Goal: Contribute content

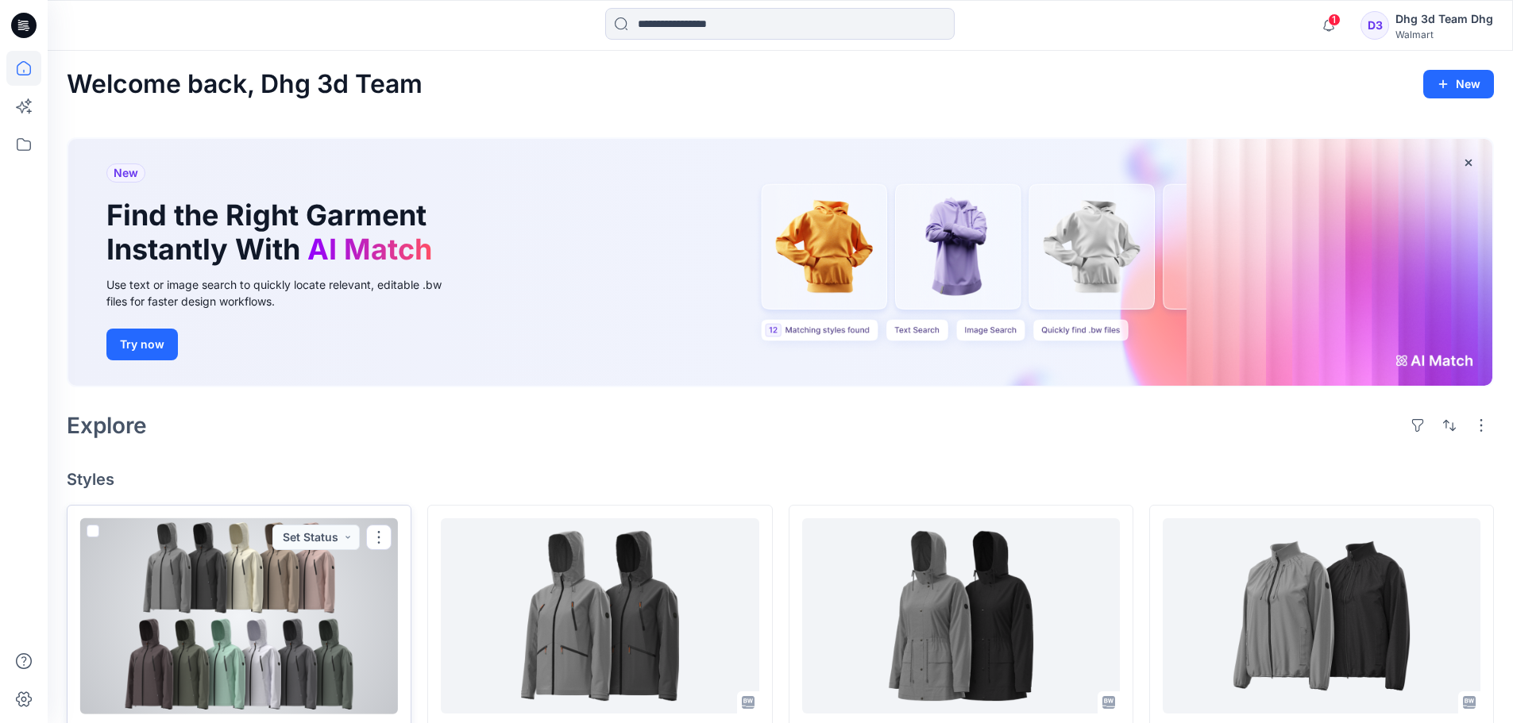
click at [329, 627] on div at bounding box center [239, 617] width 318 height 196
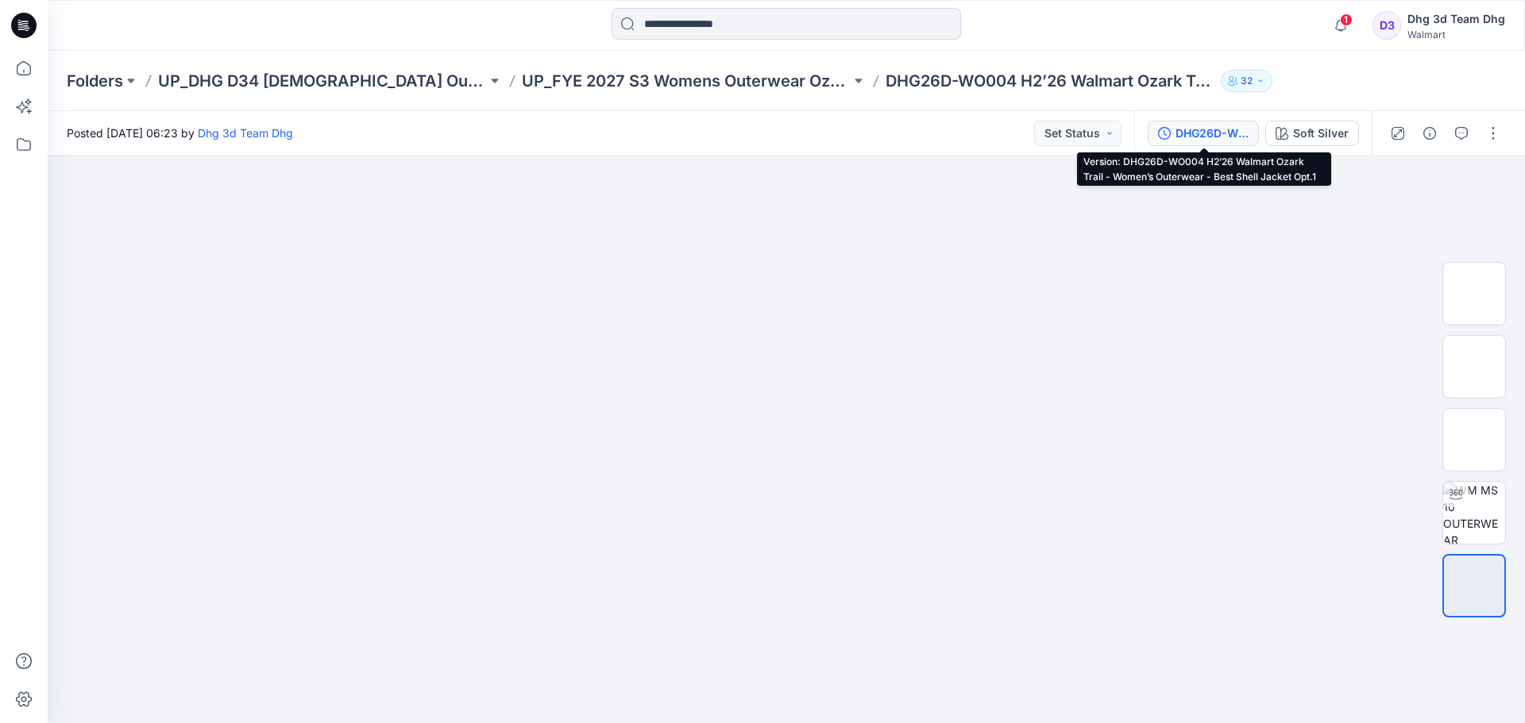
click at [1222, 125] on div "DHG26D-WO004 H2’26 Walmart Ozark Trail - Women’s Outerwear - Best Shell Jacket …" at bounding box center [1211, 133] width 73 height 17
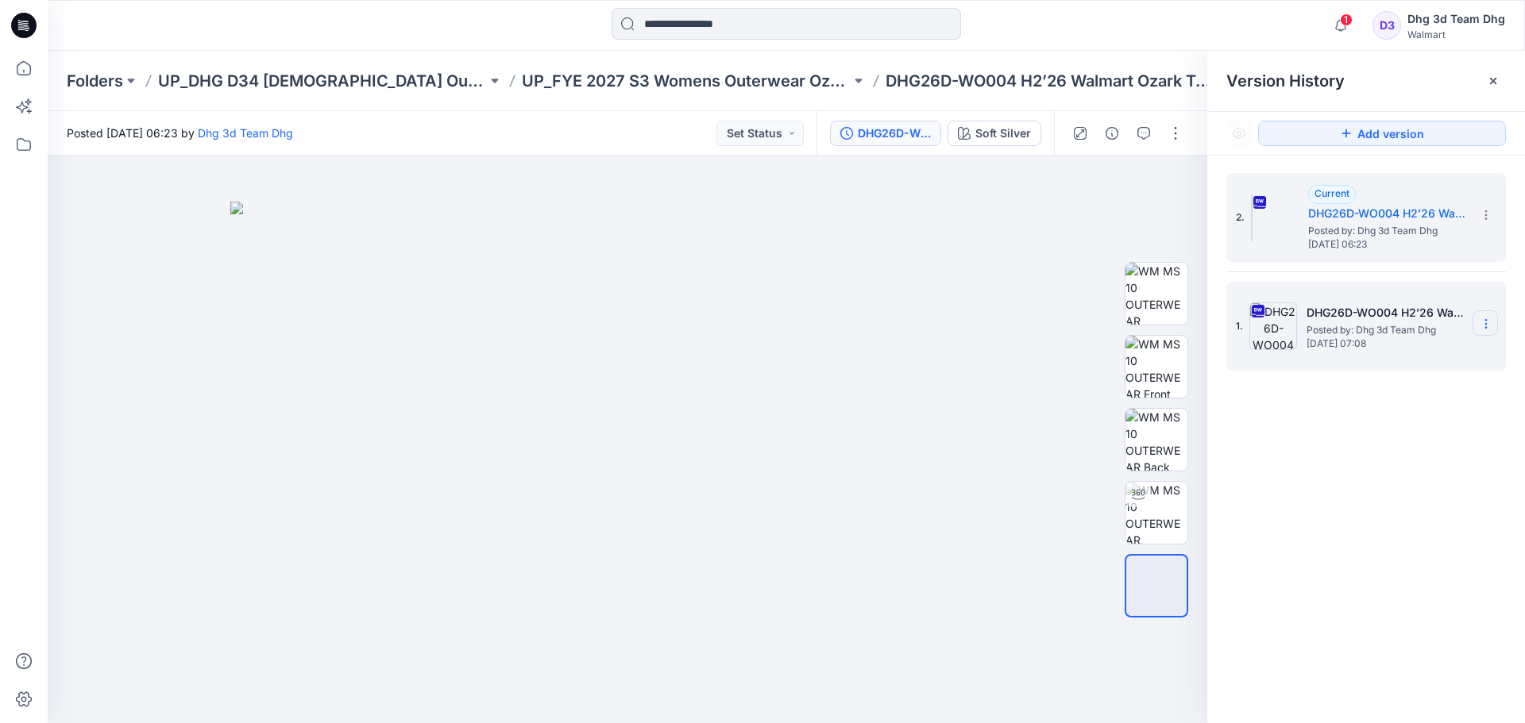
click at [1486, 322] on icon at bounding box center [1486, 324] width 13 height 13
click at [1396, 488] on span "Delete Version" at bounding box center [1376, 489] width 75 height 19
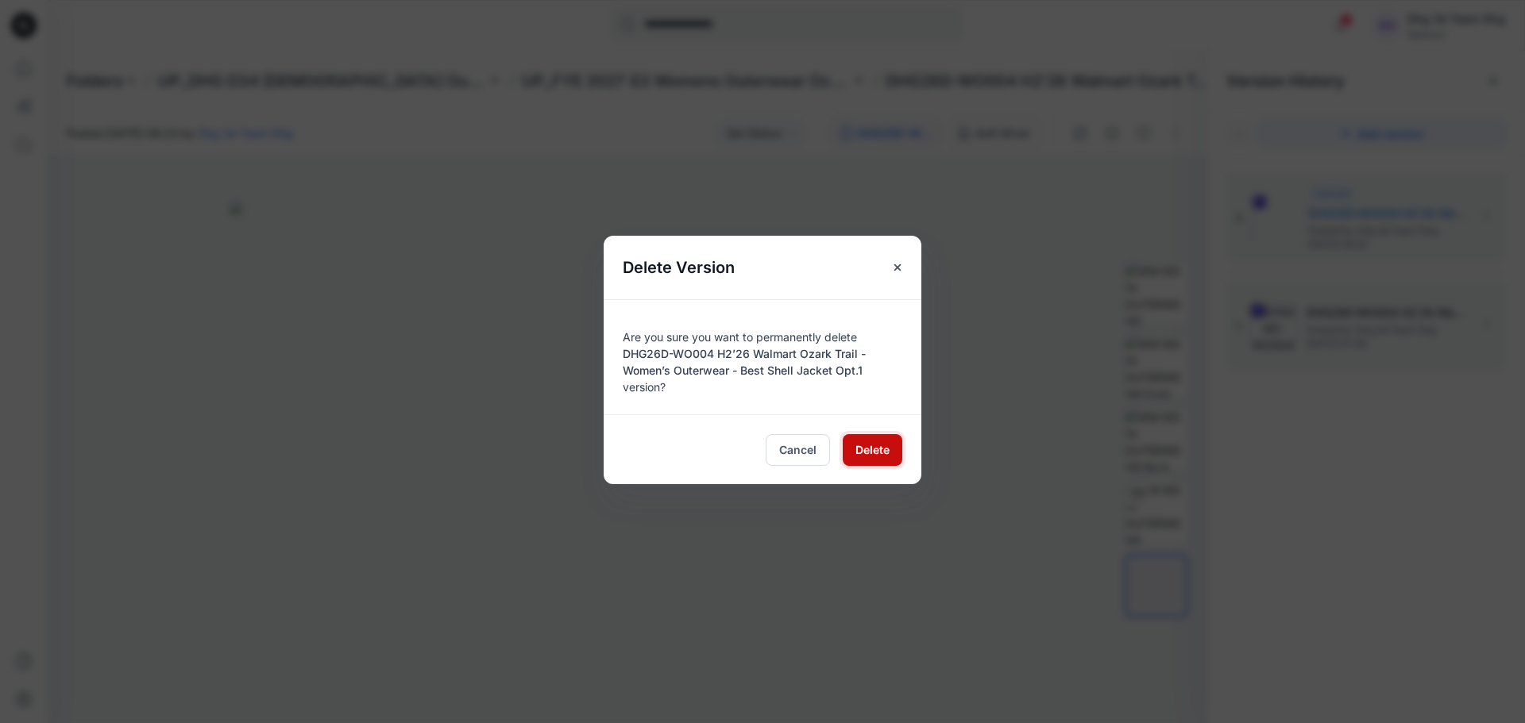
click at [873, 450] on span "Delete" at bounding box center [872, 450] width 34 height 17
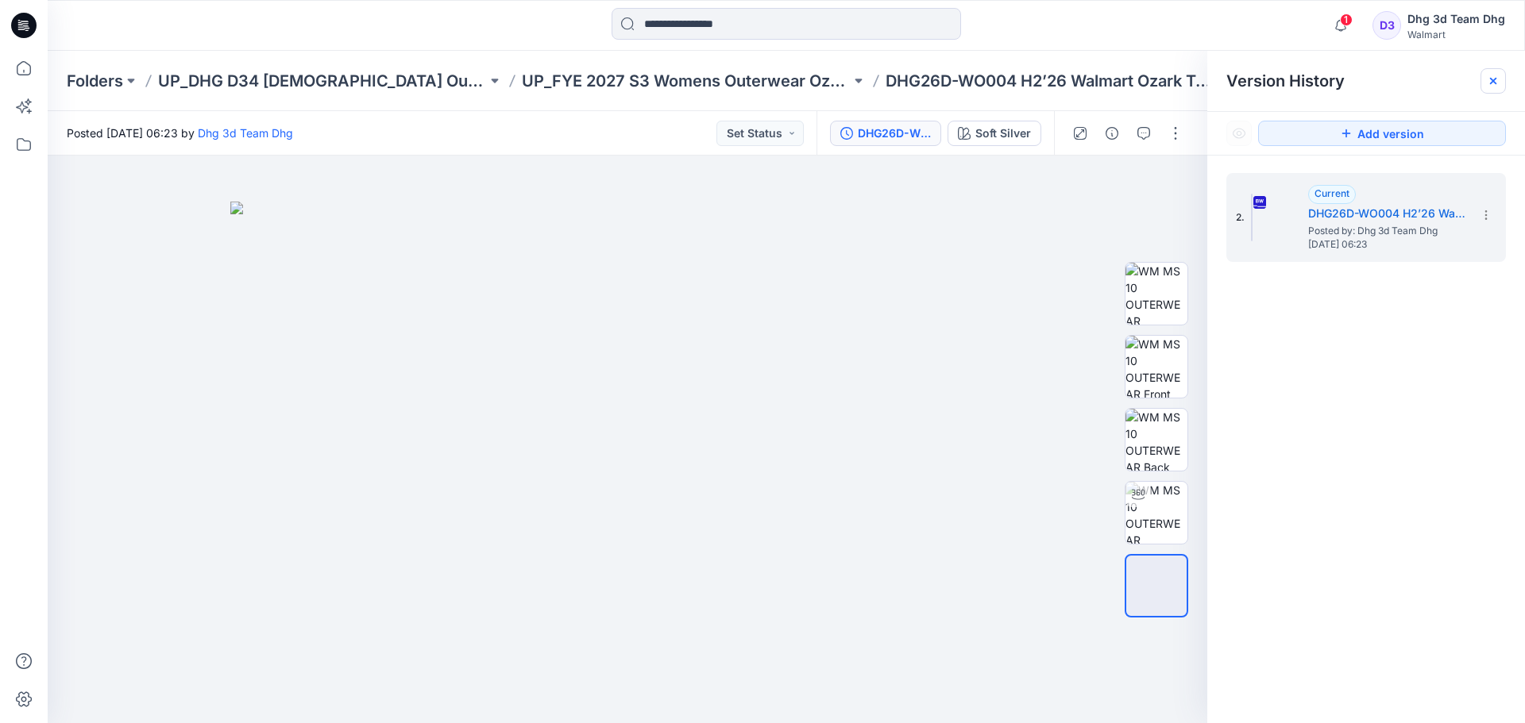
click at [1491, 81] on icon at bounding box center [1493, 81] width 13 height 13
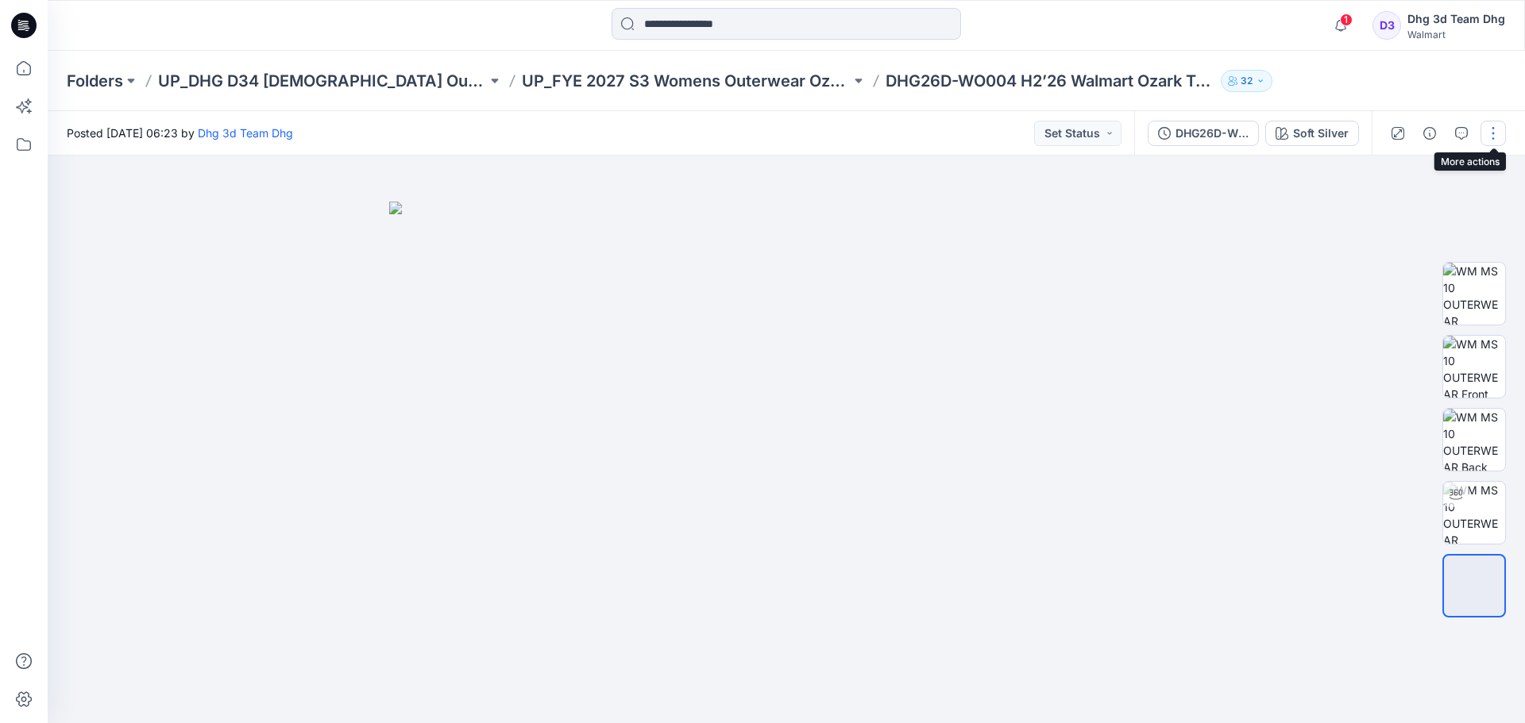
click at [1497, 137] on button "button" at bounding box center [1492, 133] width 25 height 25
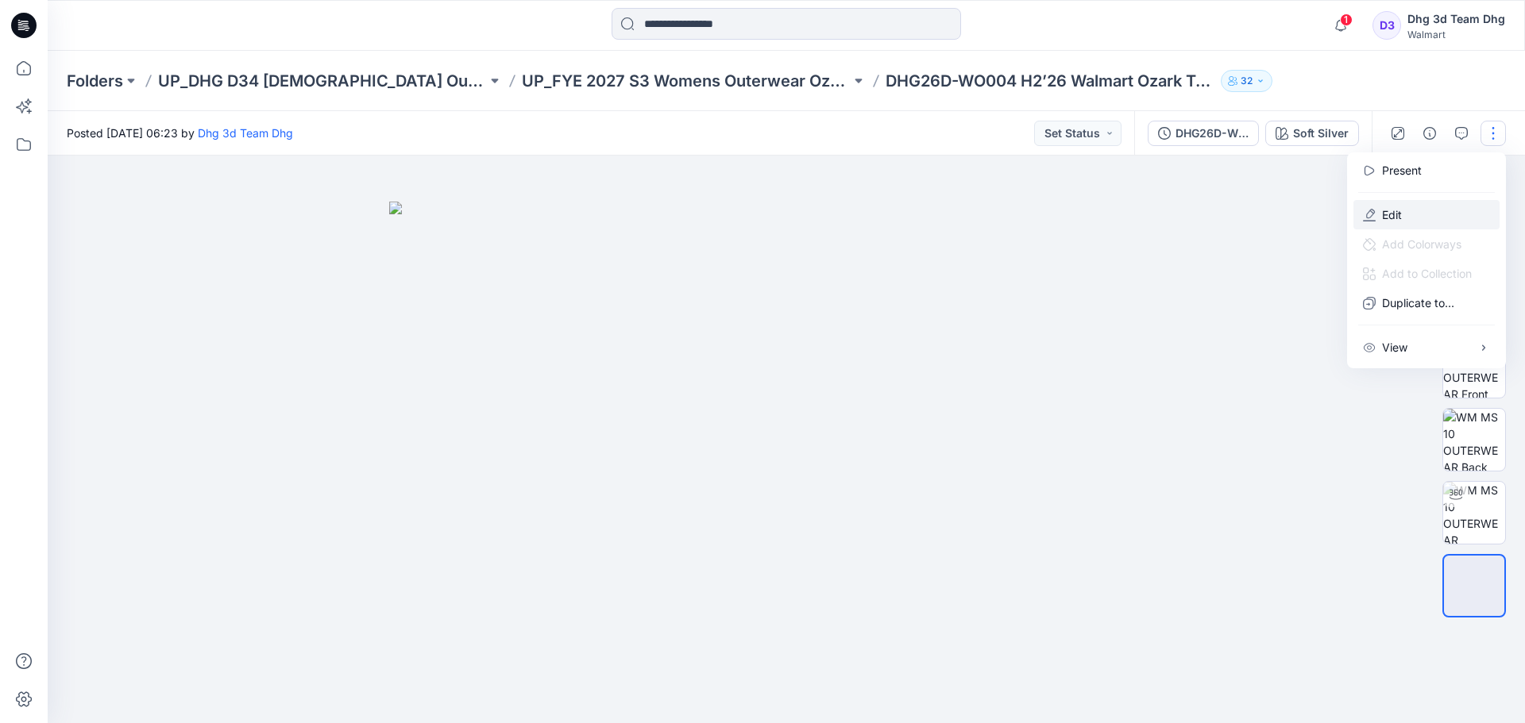
click at [1398, 214] on p "Edit" at bounding box center [1392, 214] width 20 height 17
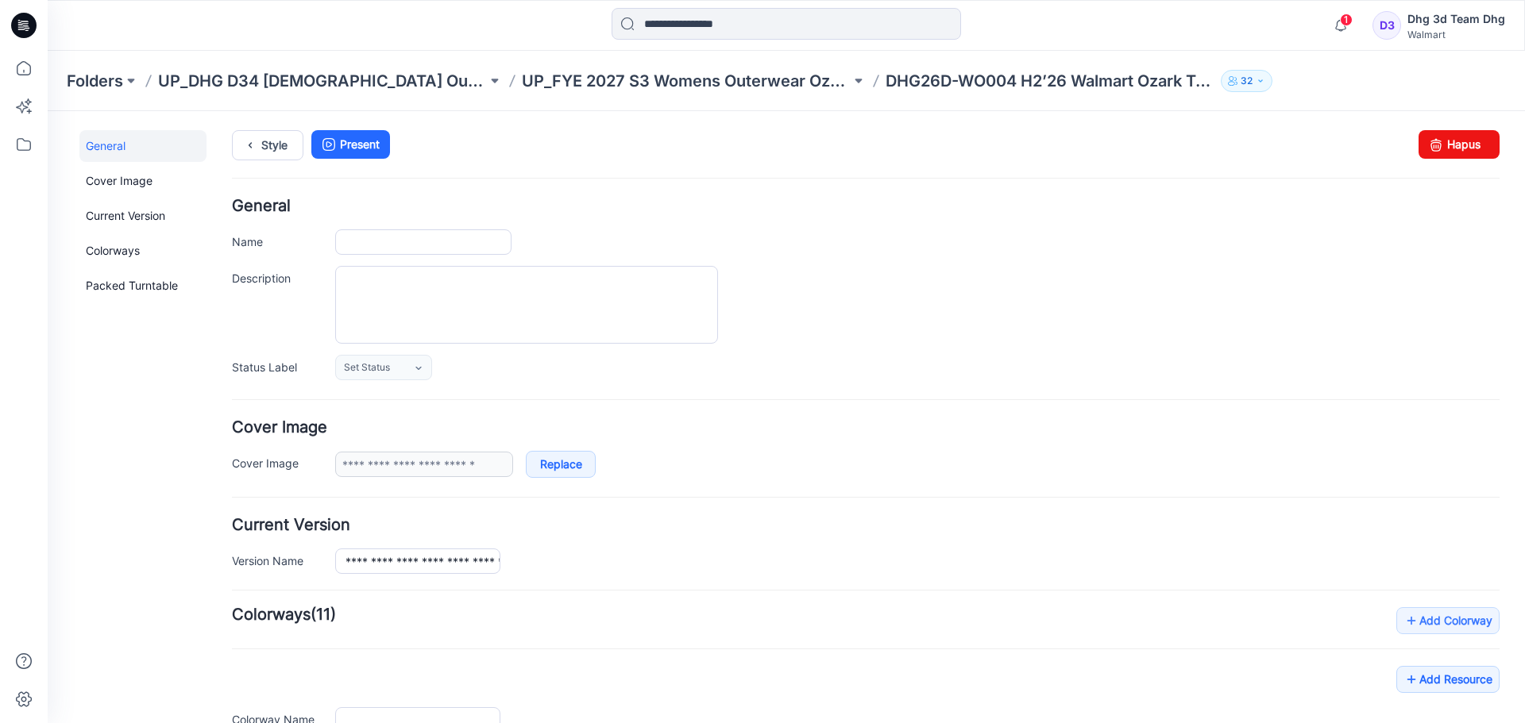
type input "**********"
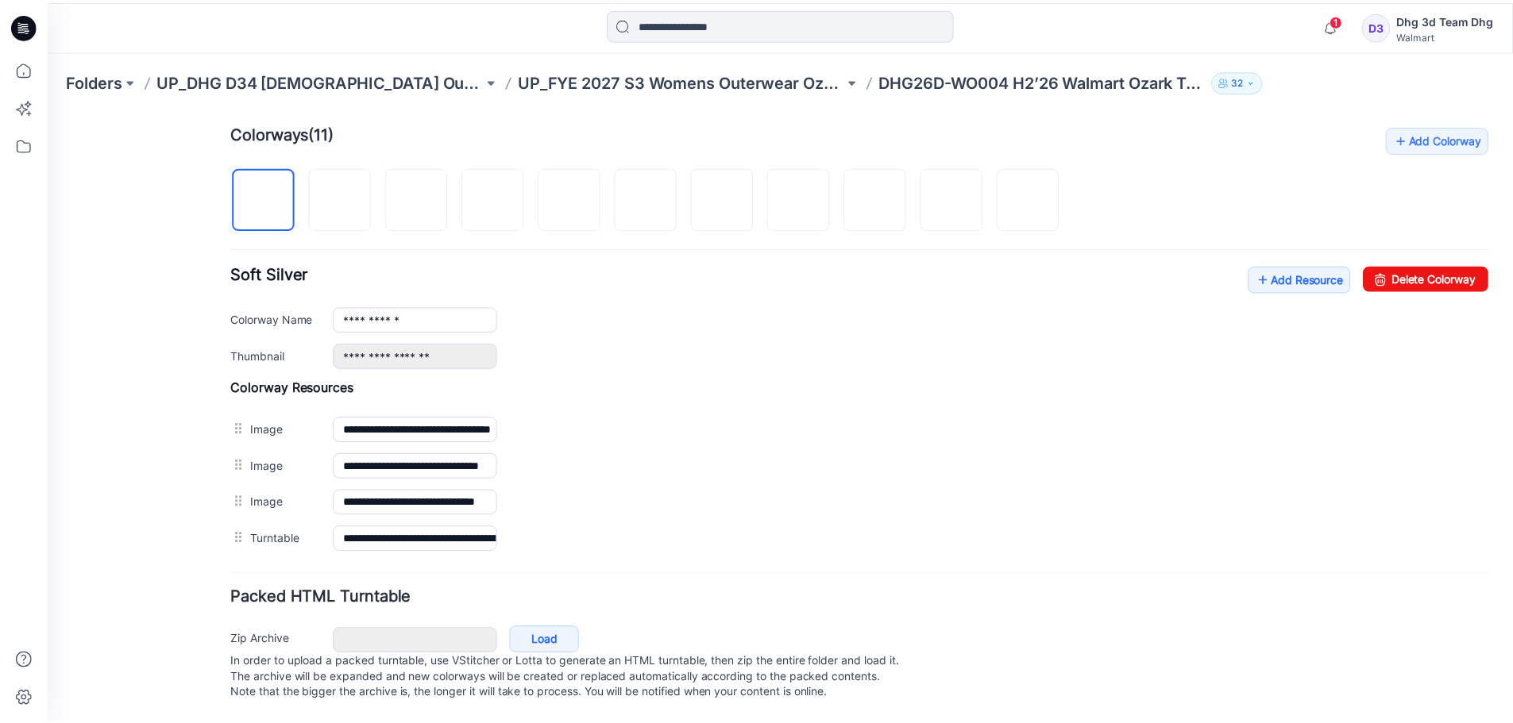
scroll to position [498, 0]
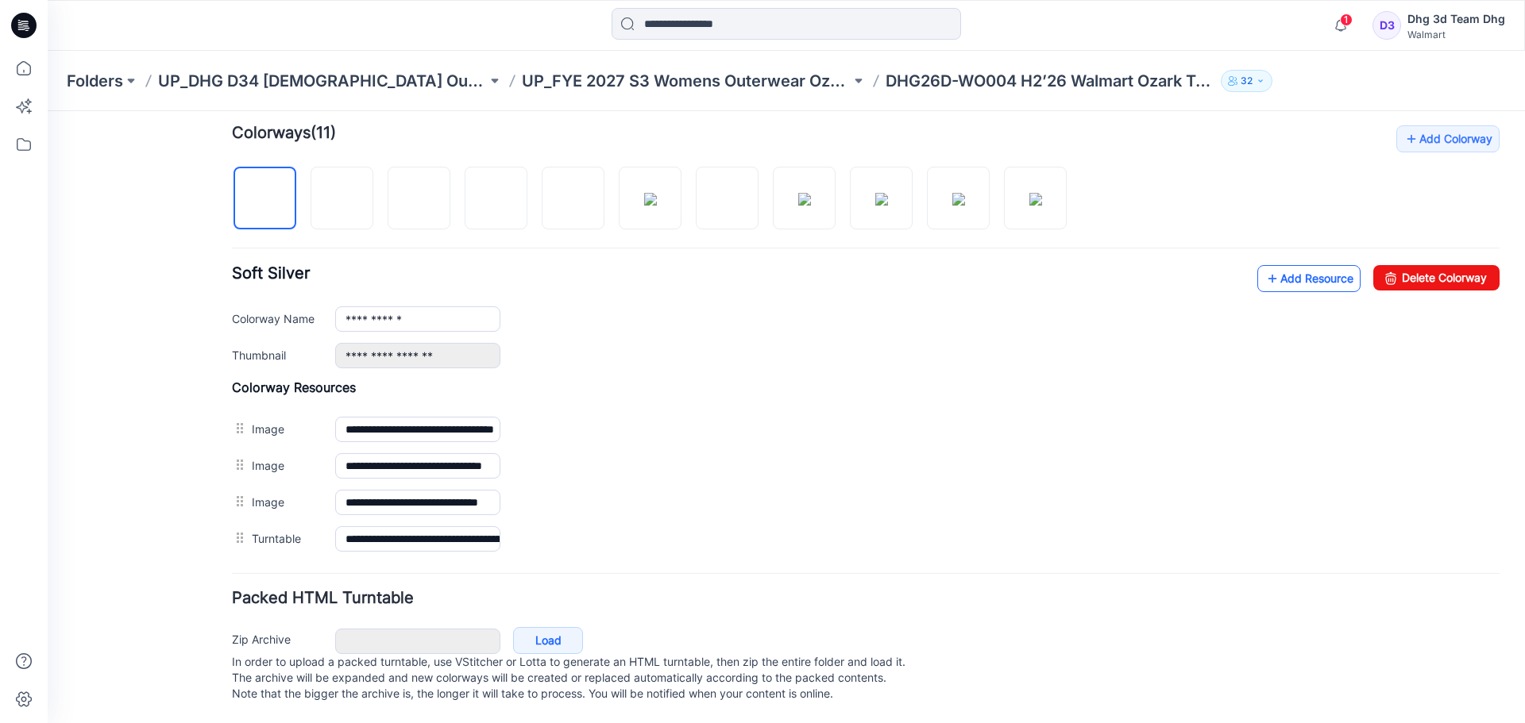
click at [1285, 265] on link "Add Resource" at bounding box center [1308, 278] width 103 height 27
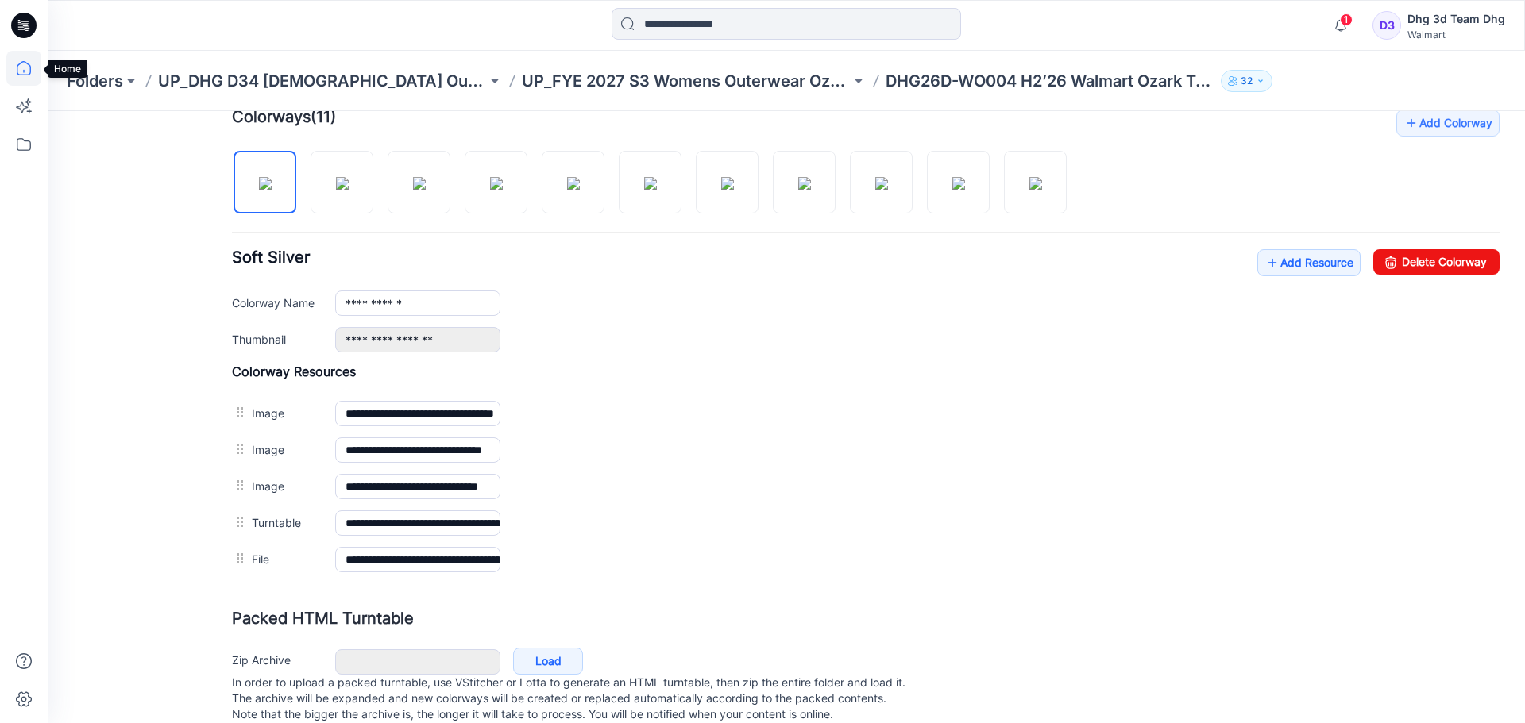
click at [16, 63] on icon at bounding box center [23, 68] width 35 height 35
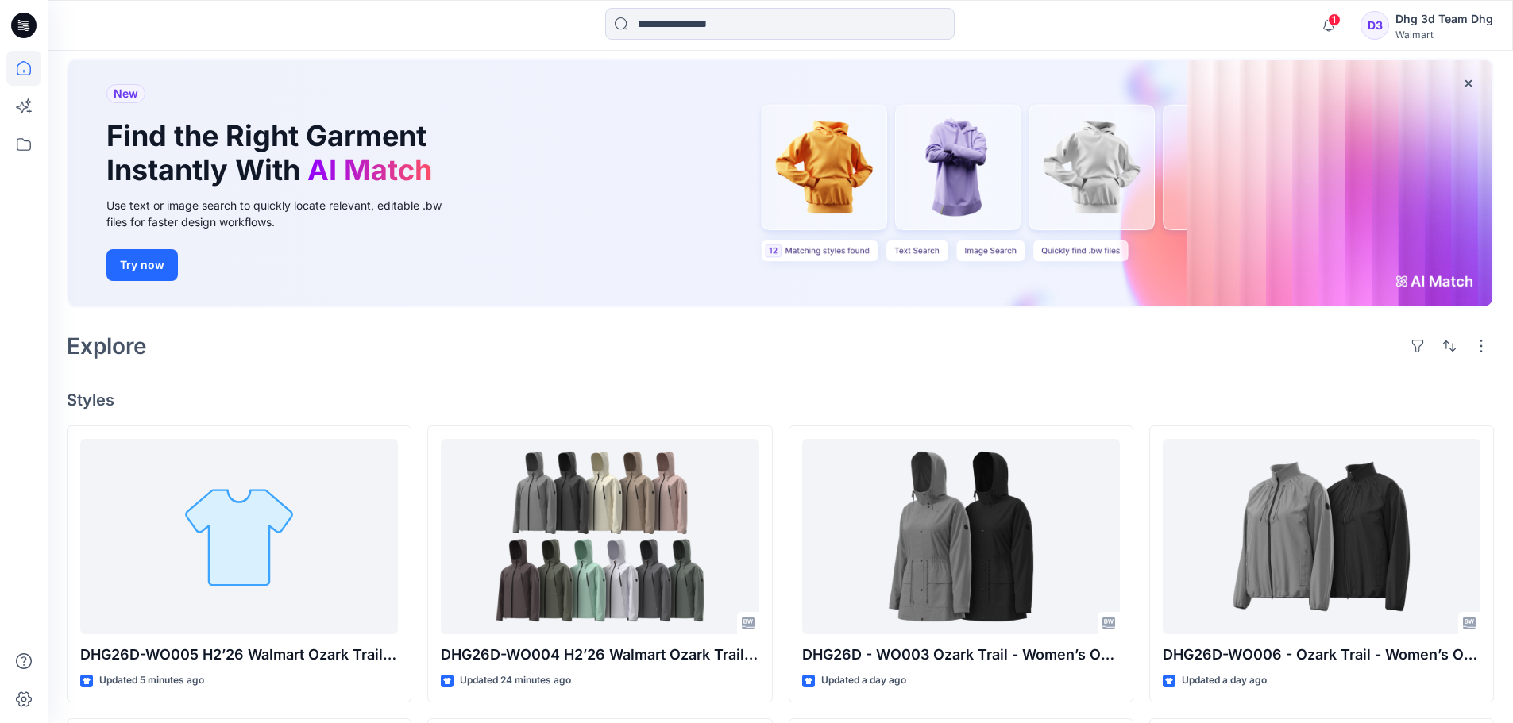
scroll to position [159, 0]
